Goal: Information Seeking & Learning: Find specific page/section

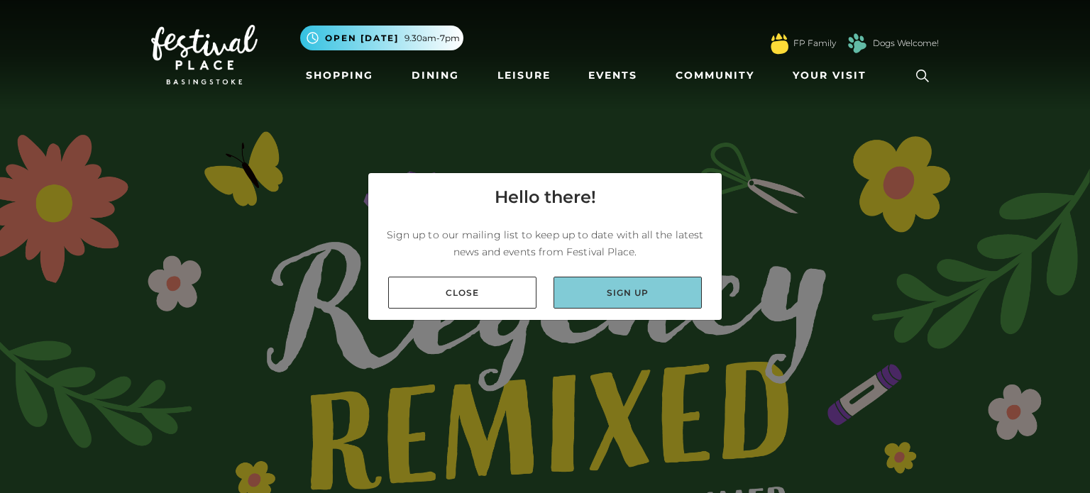
click at [624, 289] on link "Sign up" at bounding box center [627, 293] width 148 height 32
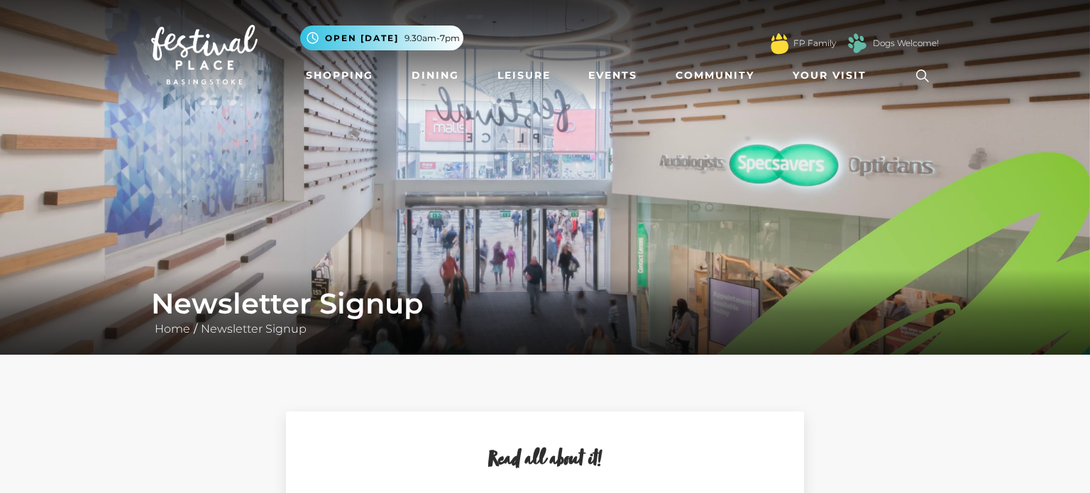
scroll to position [28, 0]
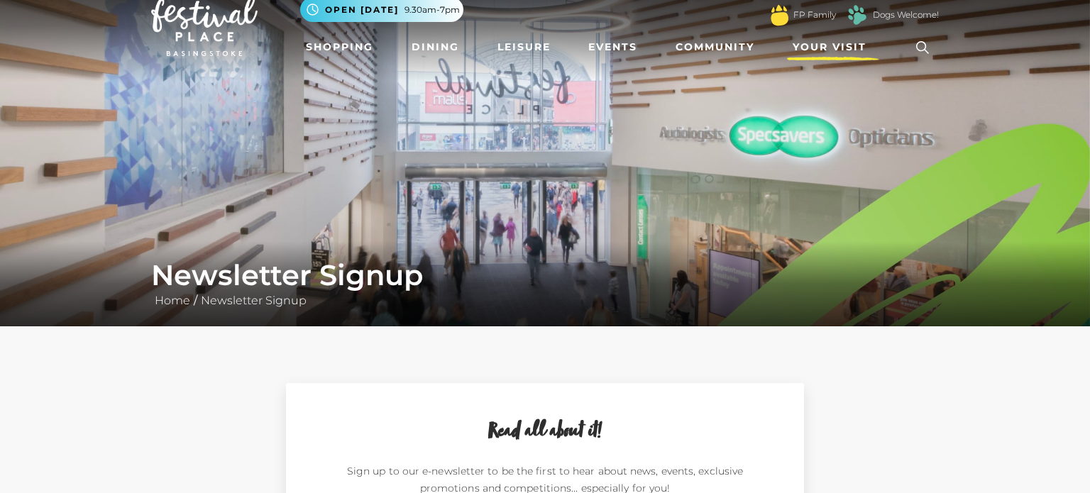
click at [847, 43] on span "Your Visit" at bounding box center [830, 47] width 74 height 15
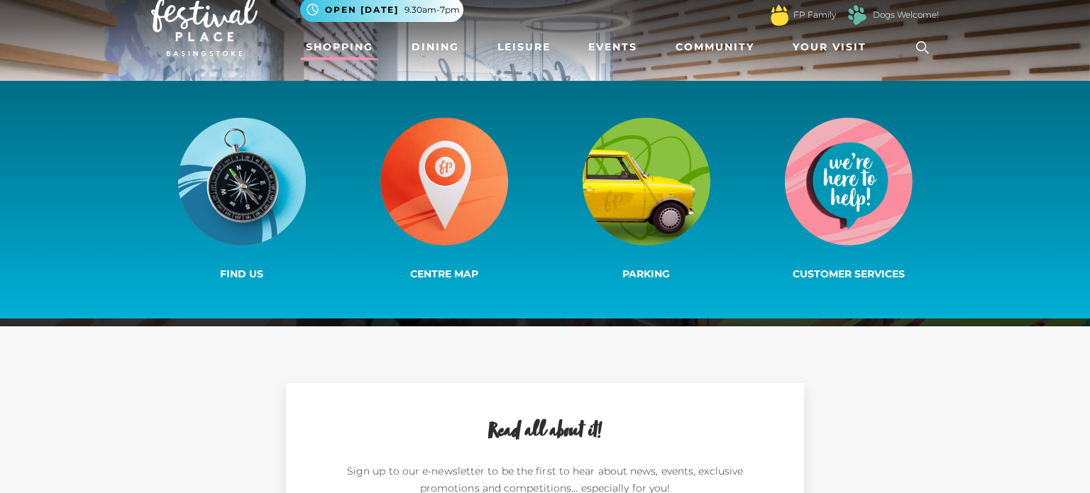
click at [321, 51] on link "Shopping" at bounding box center [339, 47] width 79 height 26
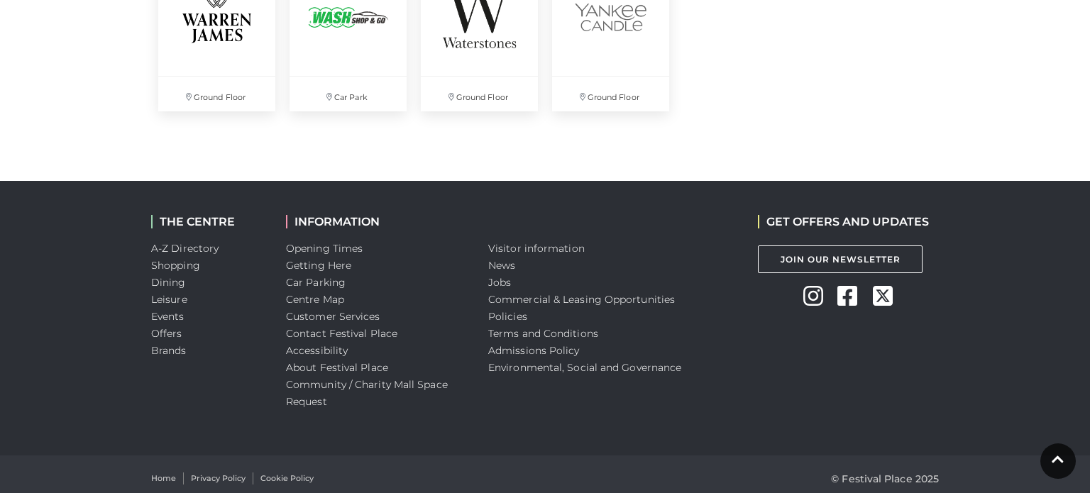
scroll to position [4086, 0]
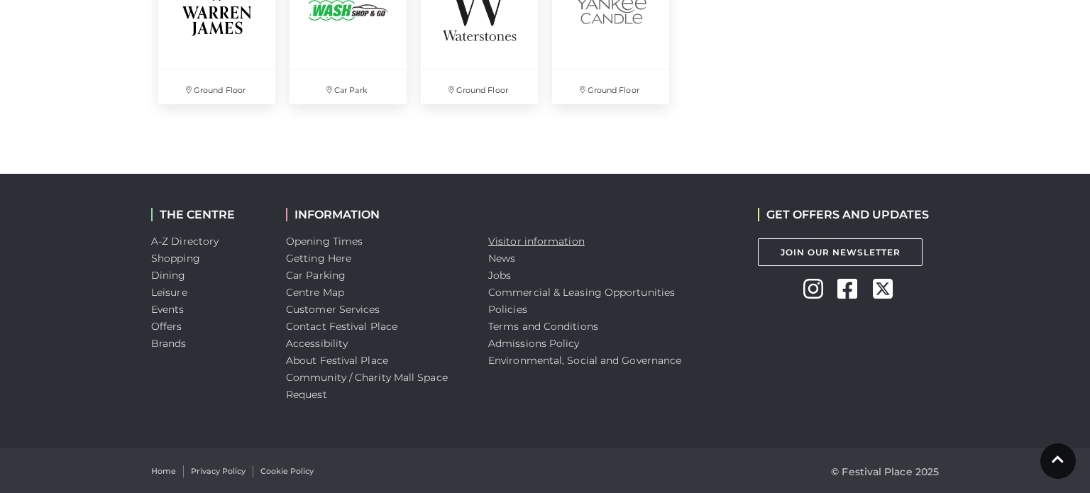
click at [557, 246] on link "Visitor information" at bounding box center [536, 241] width 96 height 13
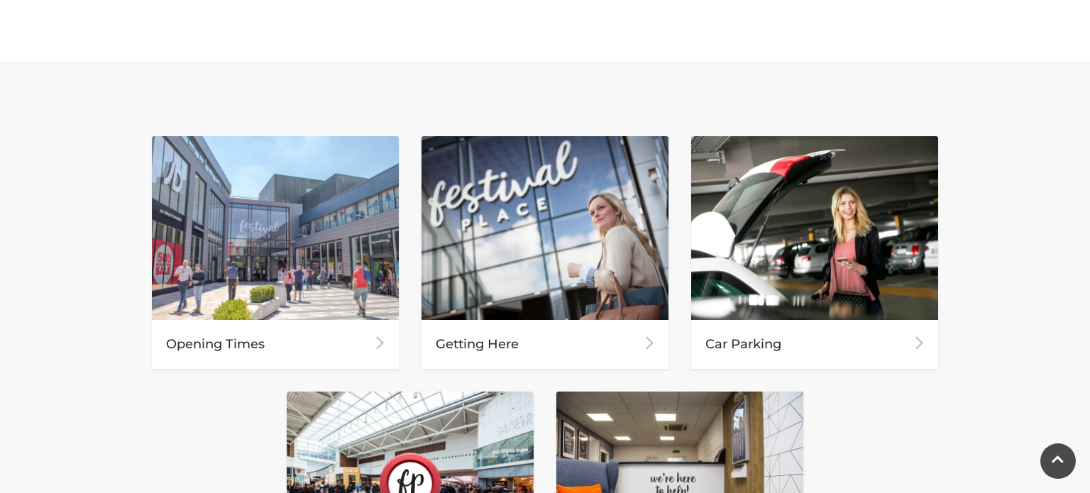
scroll to position [596, 0]
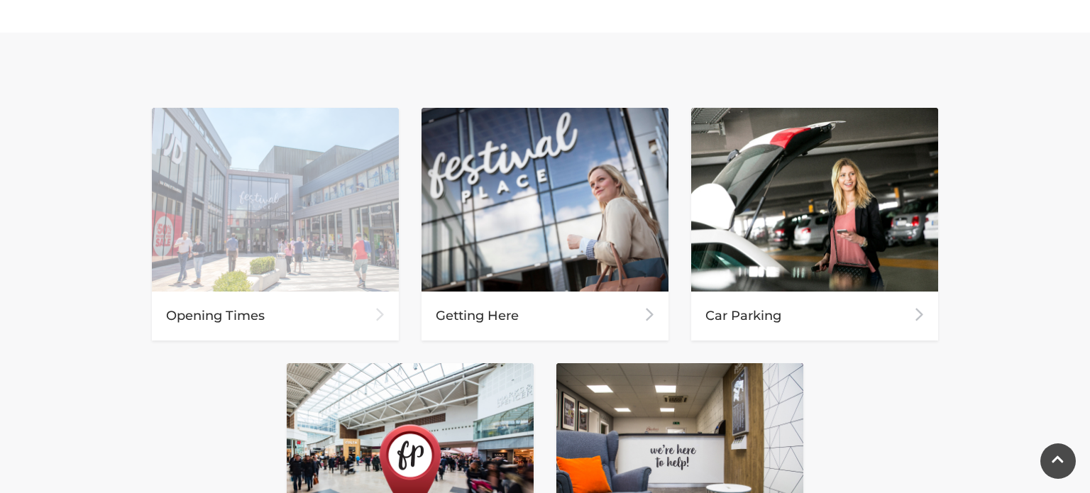
click at [388, 318] on div "Opening Times" at bounding box center [275, 316] width 247 height 49
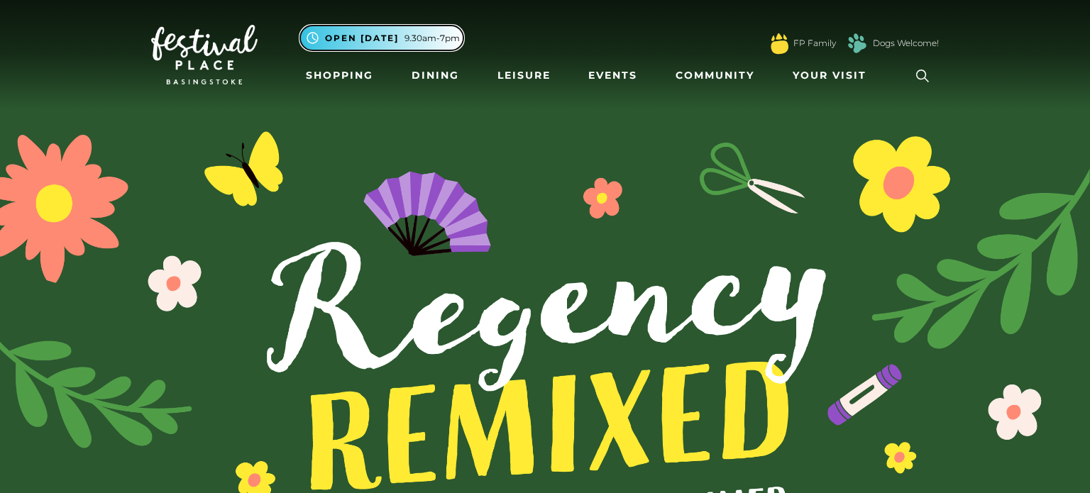
click at [377, 40] on span "Open [DATE]" at bounding box center [362, 38] width 74 height 13
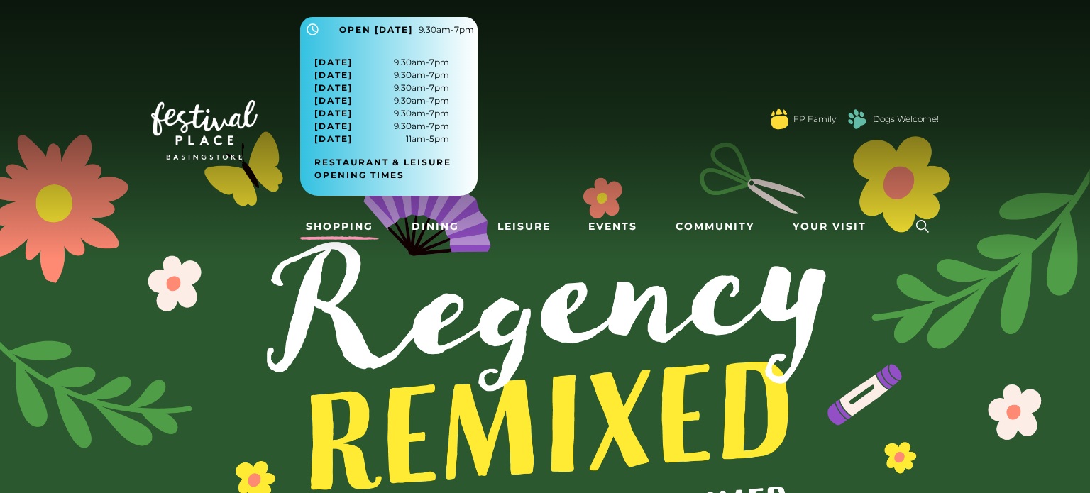
click at [348, 228] on link "Shopping" at bounding box center [339, 227] width 79 height 26
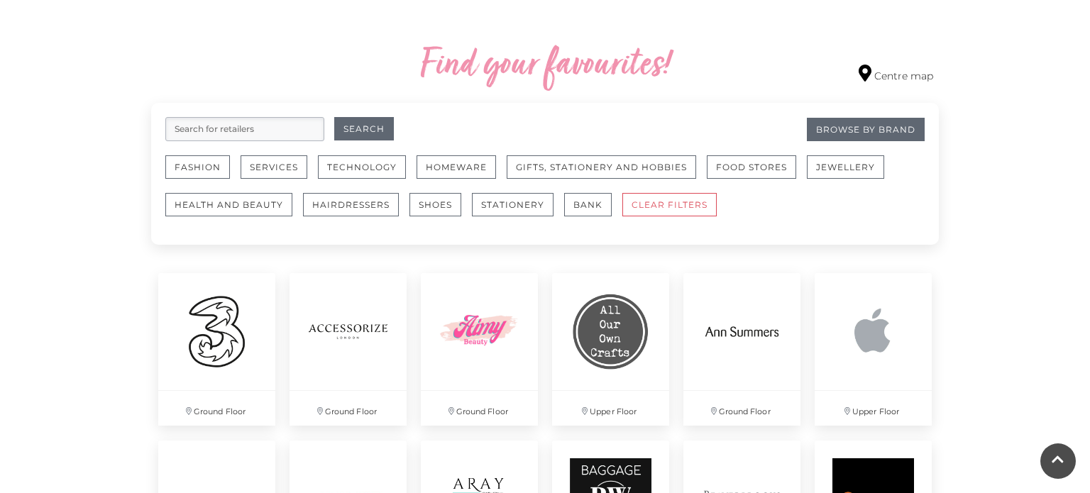
scroll to position [795, 0]
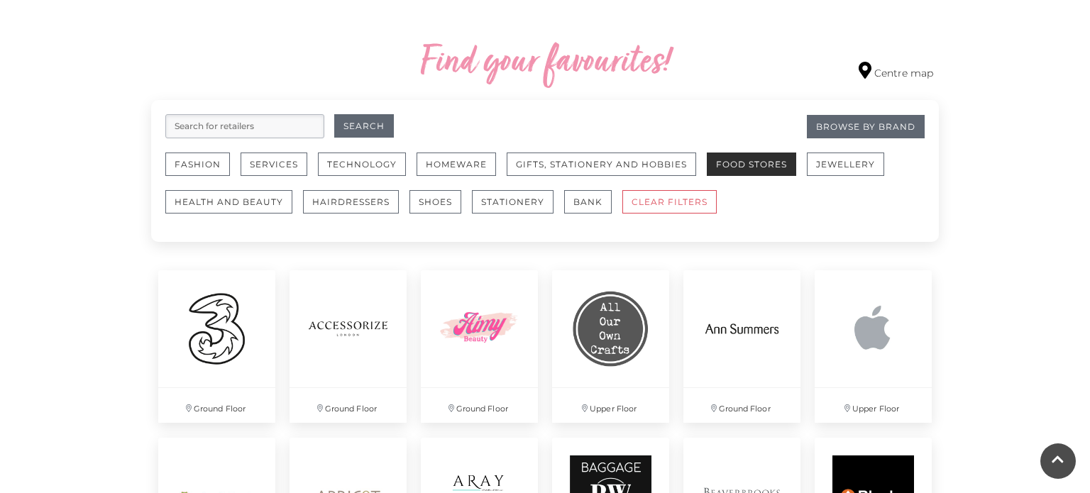
click at [766, 172] on button "Food Stores" at bounding box center [751, 164] width 89 height 23
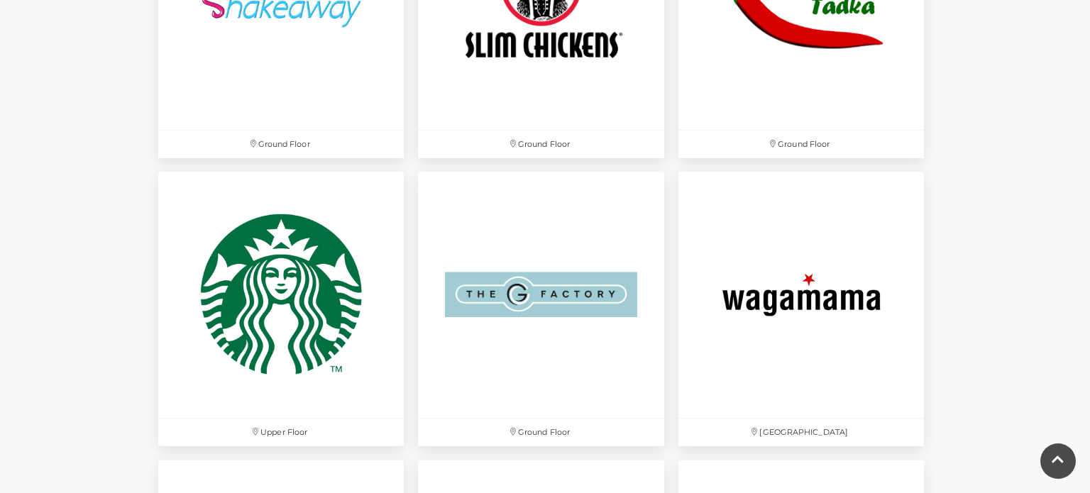
scroll to position [4200, 0]
